Goal: Task Accomplishment & Management: Use online tool/utility

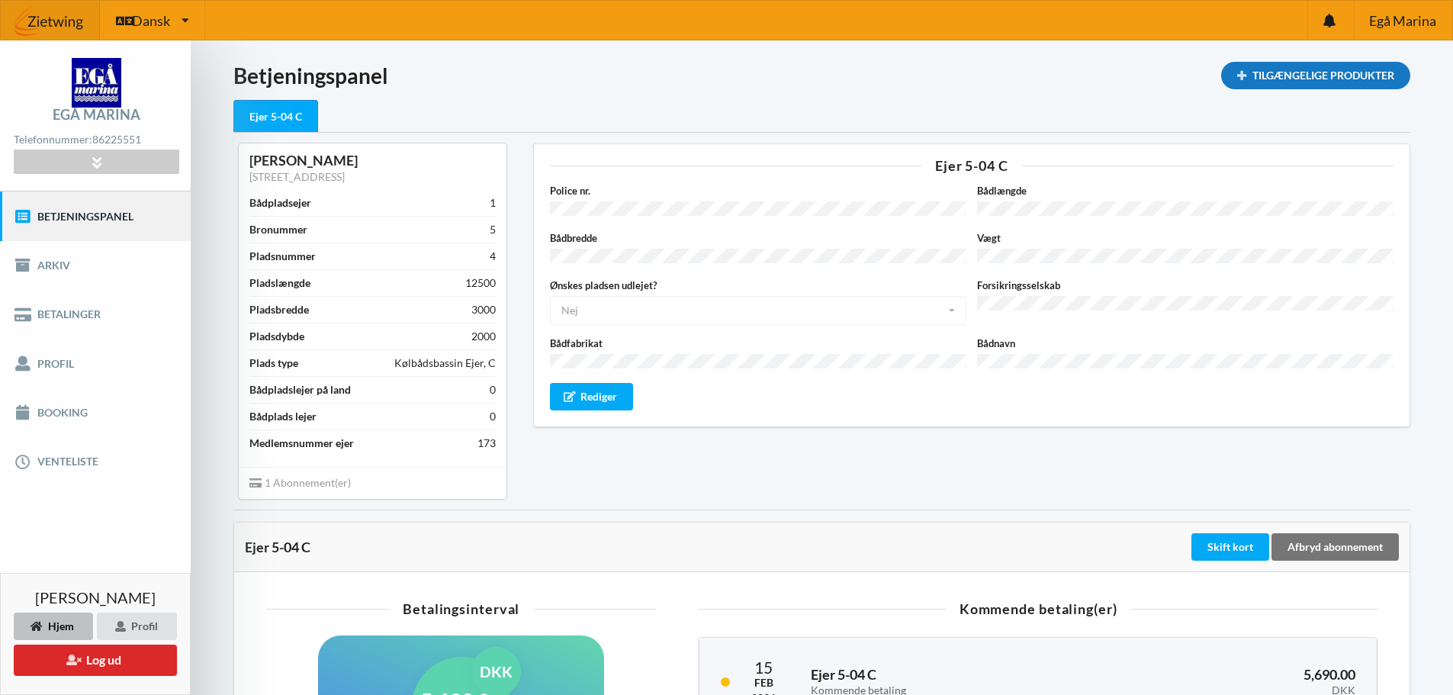
click at [1234, 68] on div "Tilgængelige Produkter" at bounding box center [1315, 75] width 189 height 27
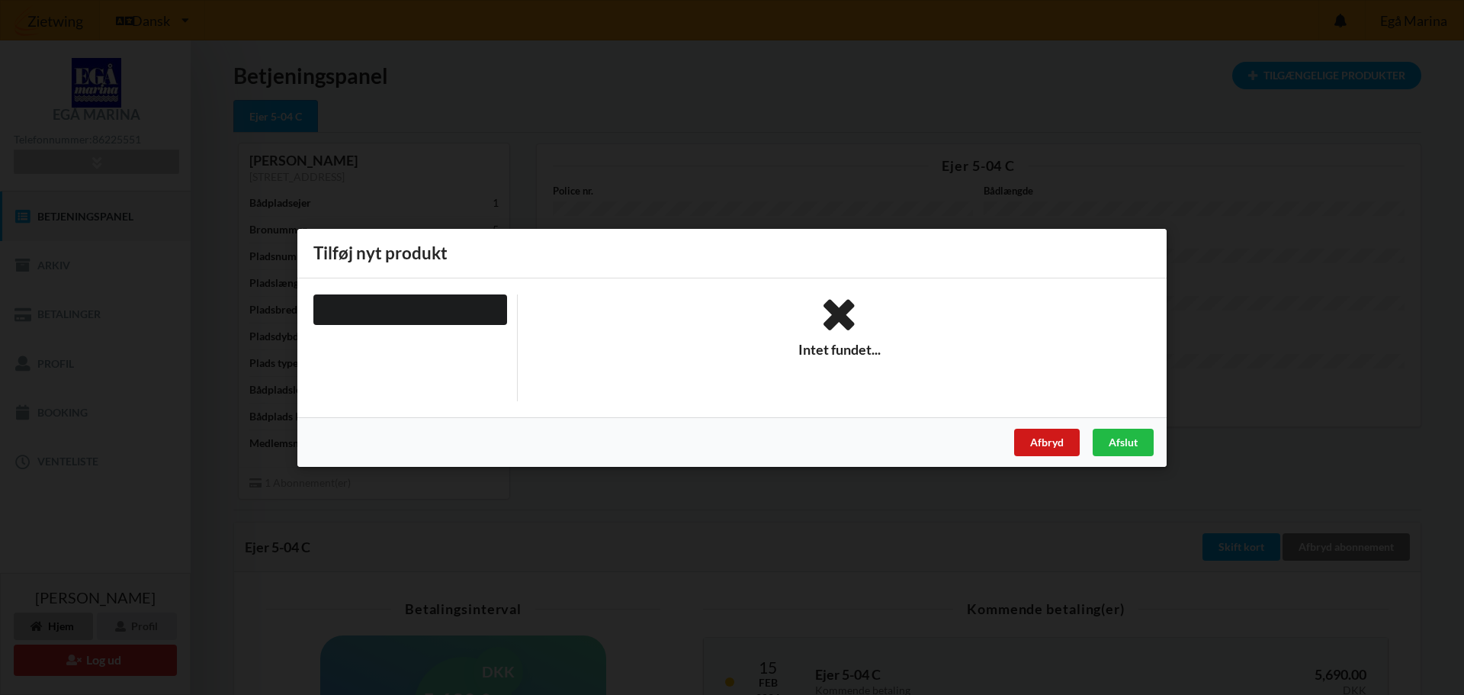
click at [1065, 446] on div "Afbryd" at bounding box center [1047, 441] width 66 height 27
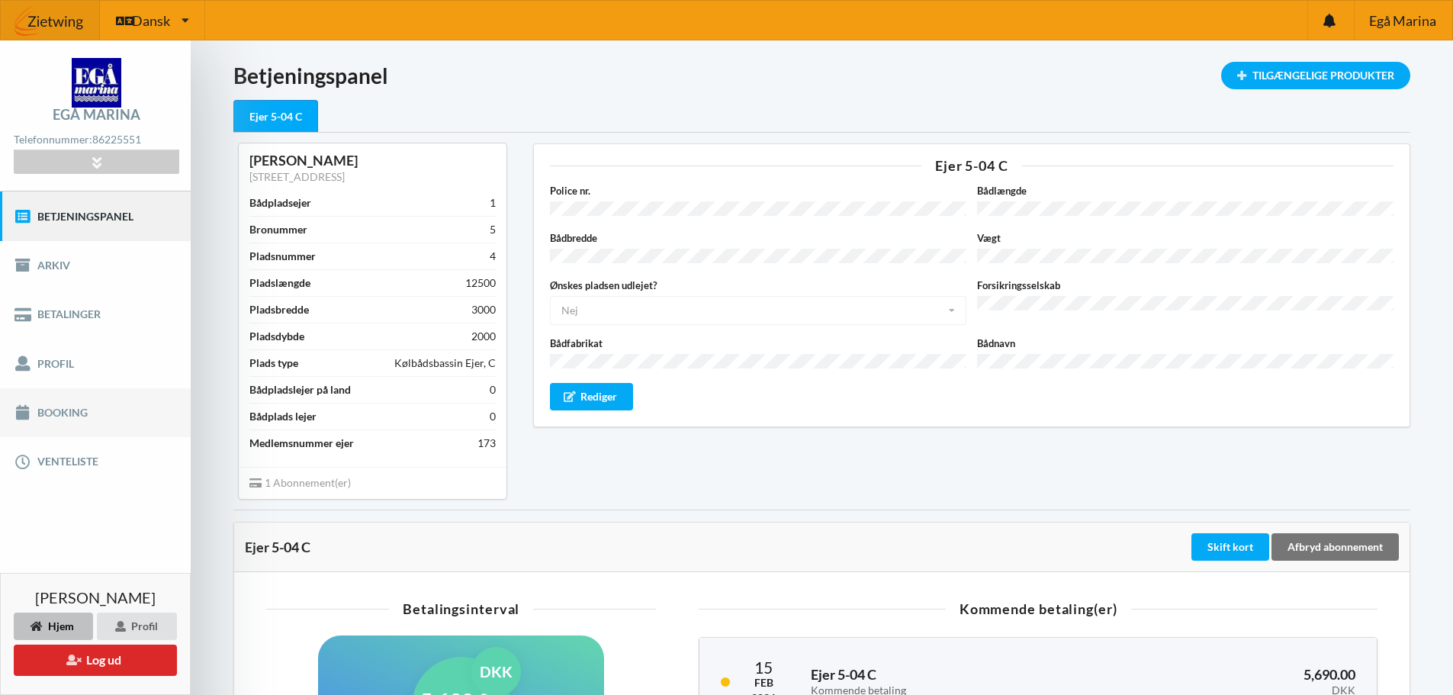
click at [85, 415] on link "Booking" at bounding box center [95, 412] width 191 height 49
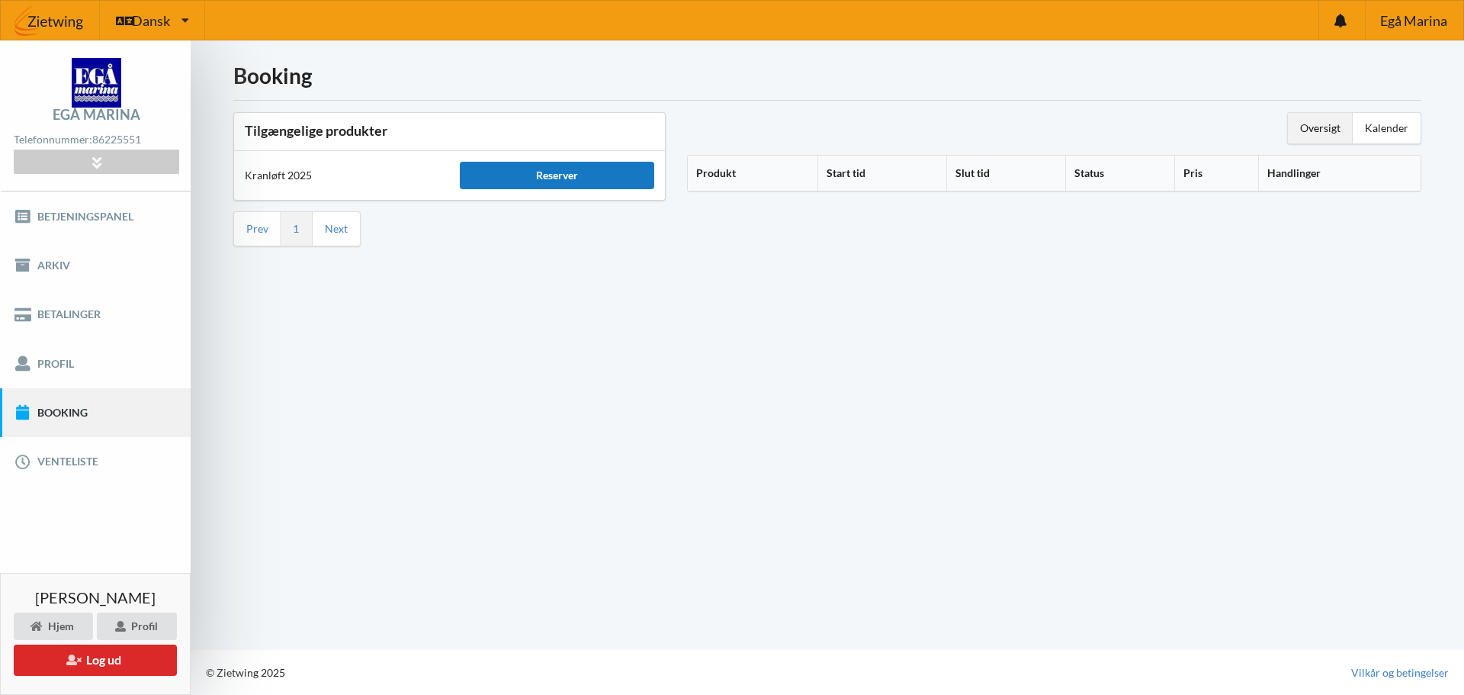
click at [525, 182] on div "Reserver" at bounding box center [557, 175] width 194 height 27
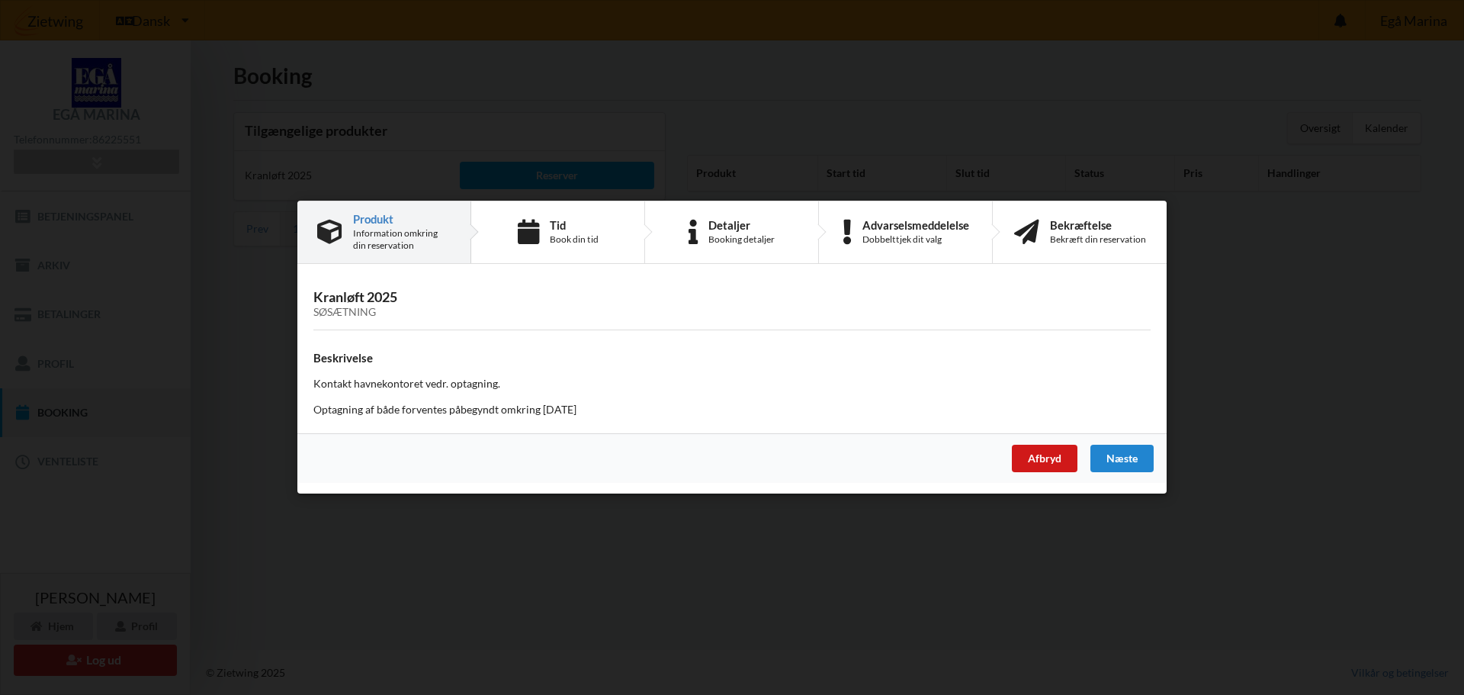
click at [1057, 451] on div "Afbryd" at bounding box center [1045, 458] width 66 height 27
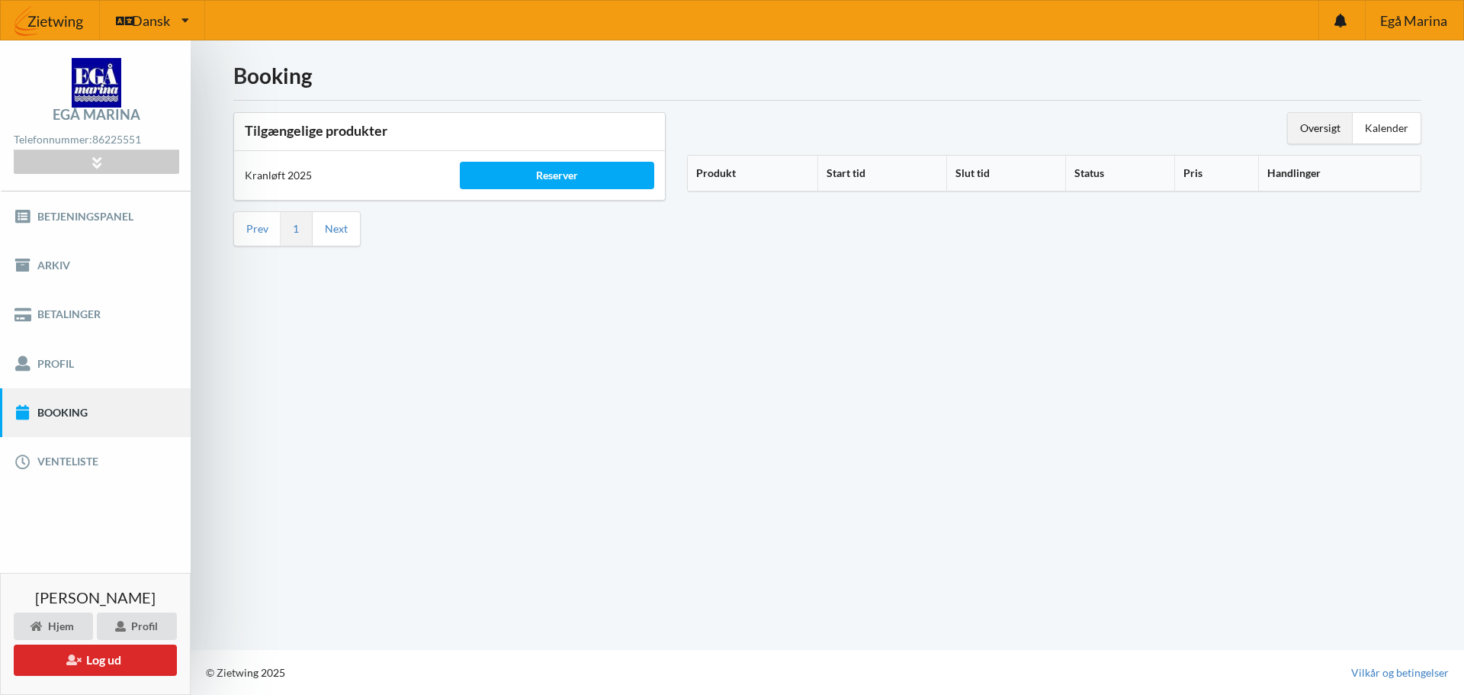
click at [559, 484] on div "Booking Tilgængelige produkter Kranløft 2025 Reserver Prev 1 Next Oversigt Kale…" at bounding box center [828, 344] width 1274 height 609
